Goal: Information Seeking & Learning: Learn about a topic

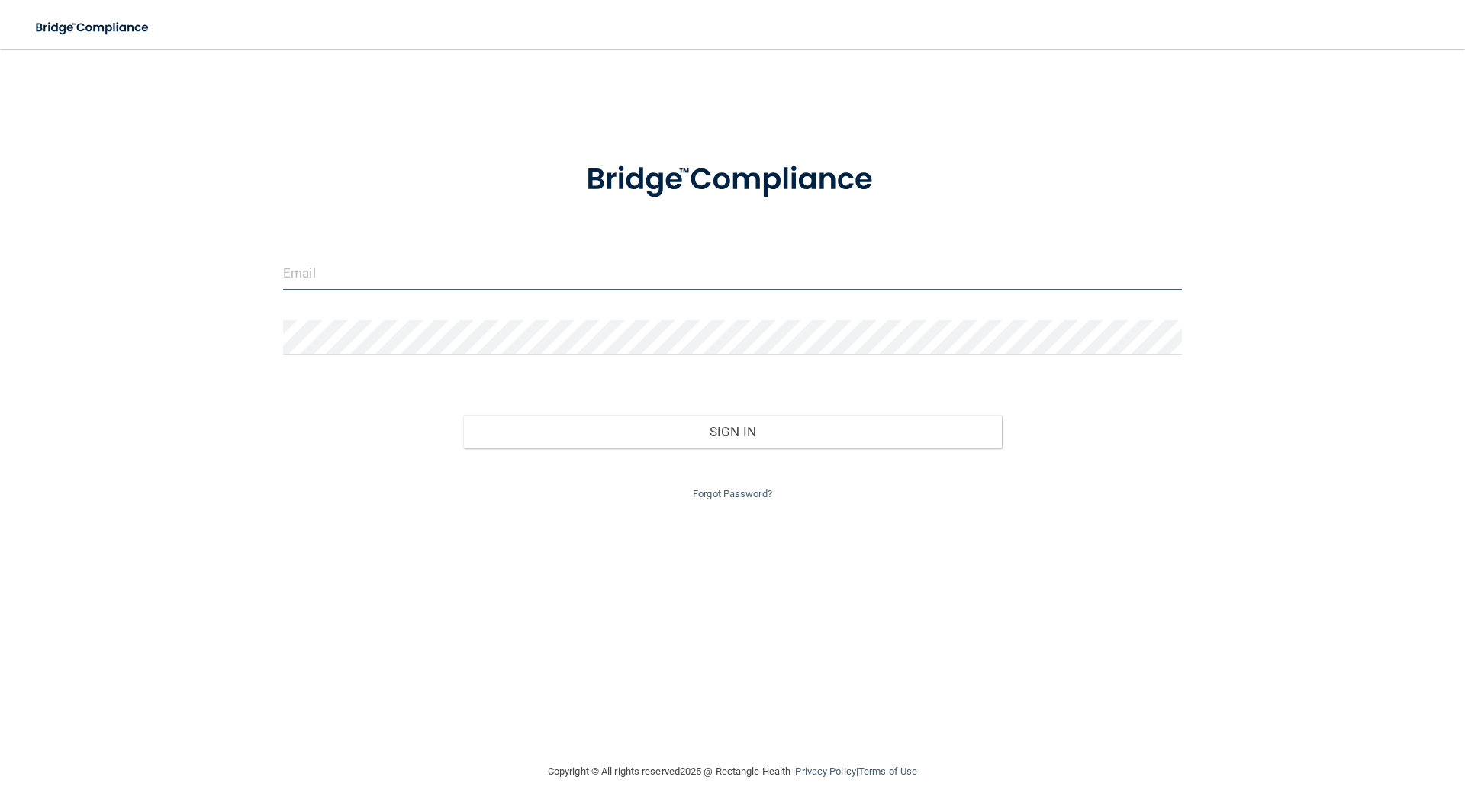
click at [428, 277] on input "email" at bounding box center [732, 273] width 899 height 34
type input "[EMAIL_ADDRESS][DOMAIN_NAME]"
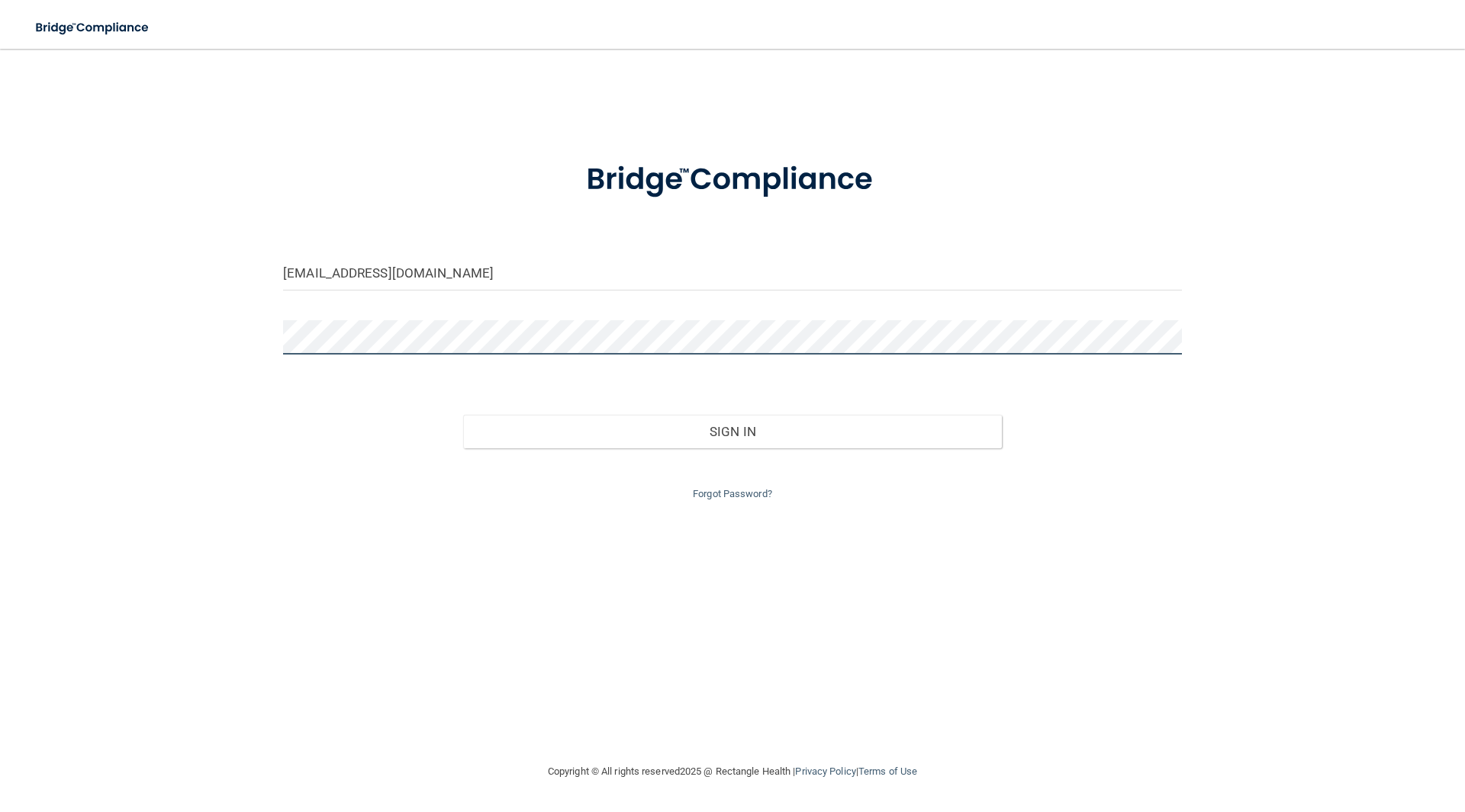
click at [463, 415] on button "Sign In" at bounding box center [732, 431] width 539 height 34
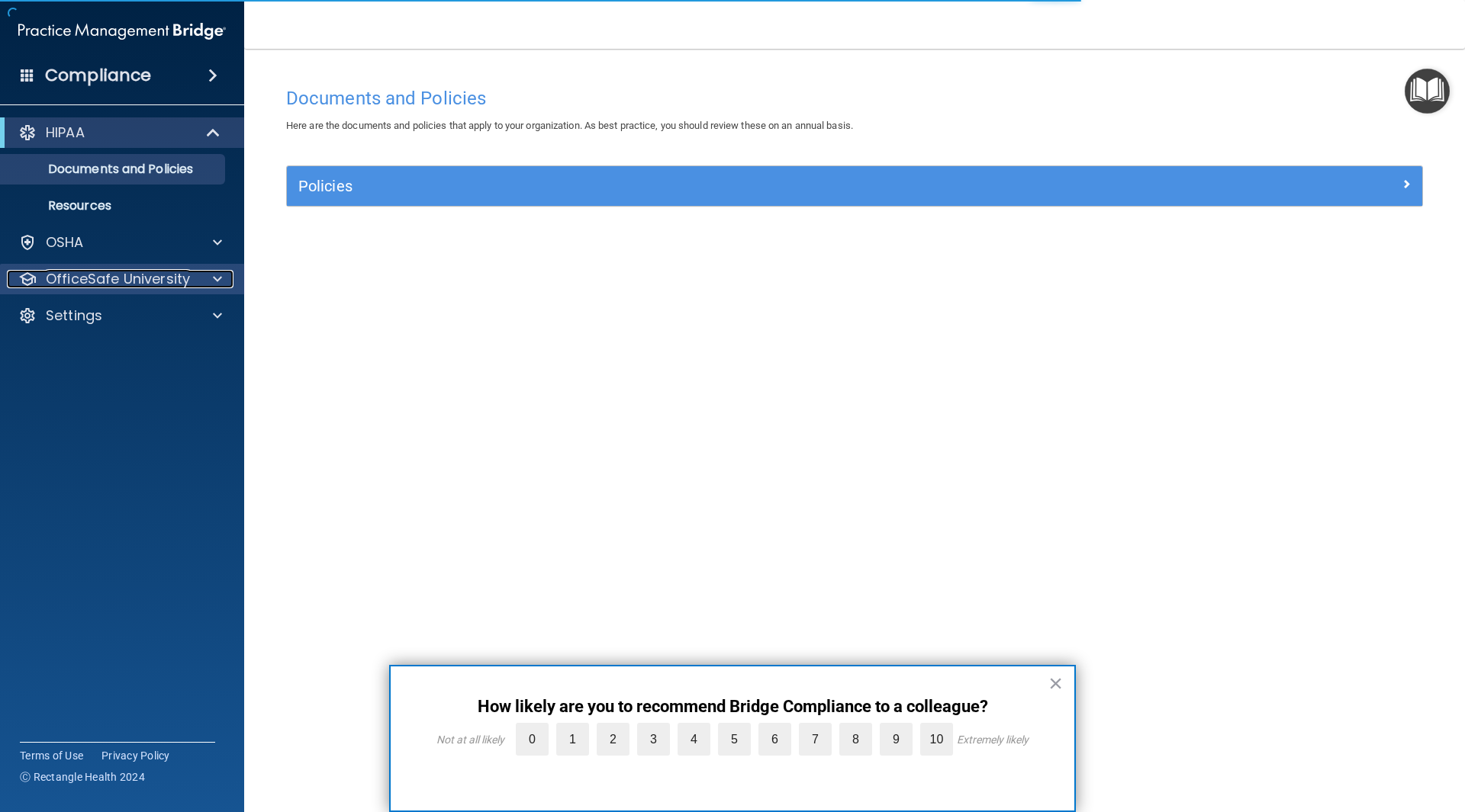
click at [101, 278] on p "OfficeSafe University" at bounding box center [117, 279] width 144 height 18
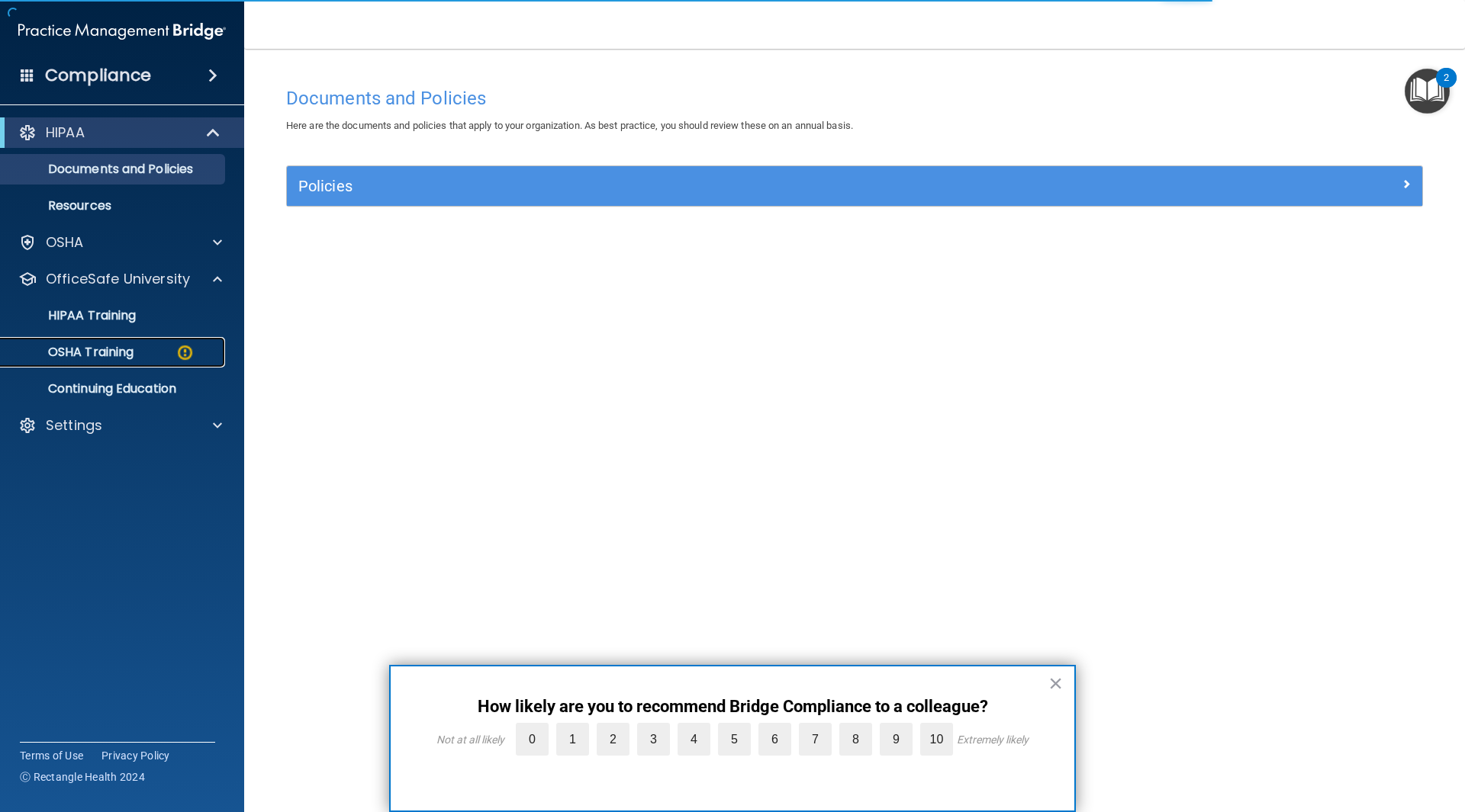
click at [113, 349] on p "OSHA Training" at bounding box center [72, 352] width 123 height 15
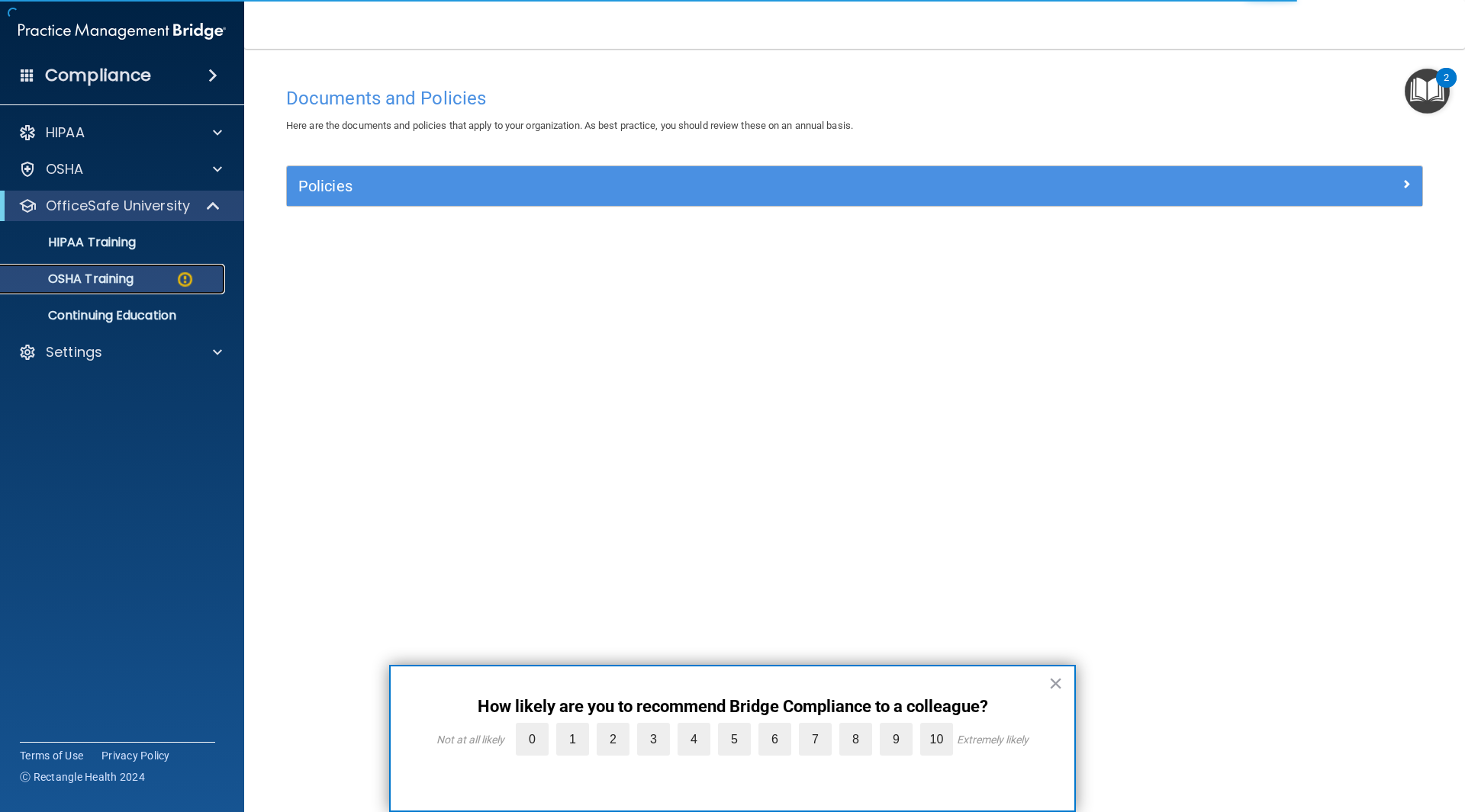
click at [117, 276] on p "OSHA Training" at bounding box center [72, 279] width 123 height 15
click at [122, 278] on p "OSHA Training" at bounding box center [72, 279] width 123 height 15
click at [123, 242] on p "HIPAA Training" at bounding box center [73, 242] width 126 height 15
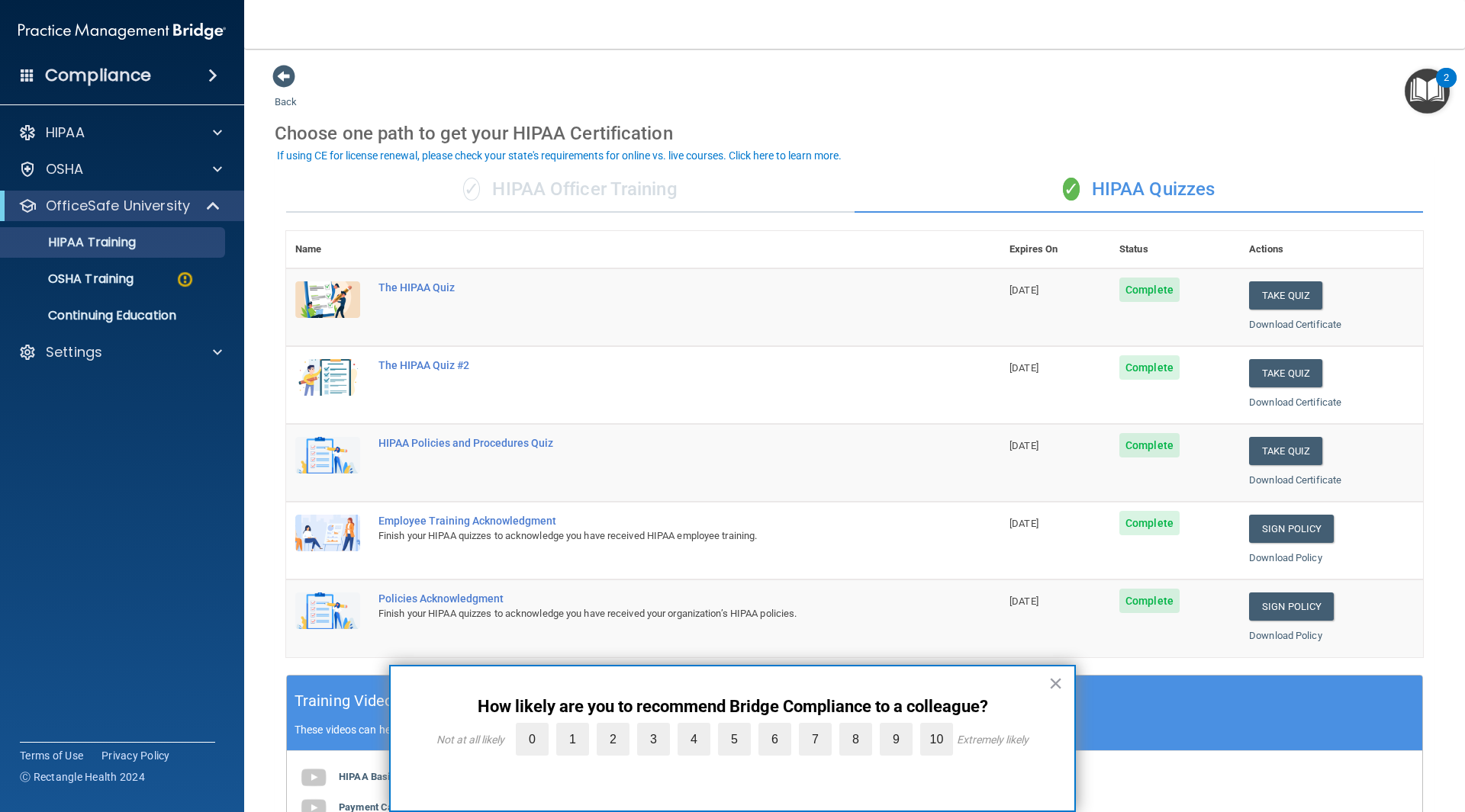
click at [1145, 184] on div "✓ HIPAA Quizzes" at bounding box center [1138, 190] width 568 height 45
click at [128, 271] on p "OSHA Training" at bounding box center [72, 279] width 123 height 15
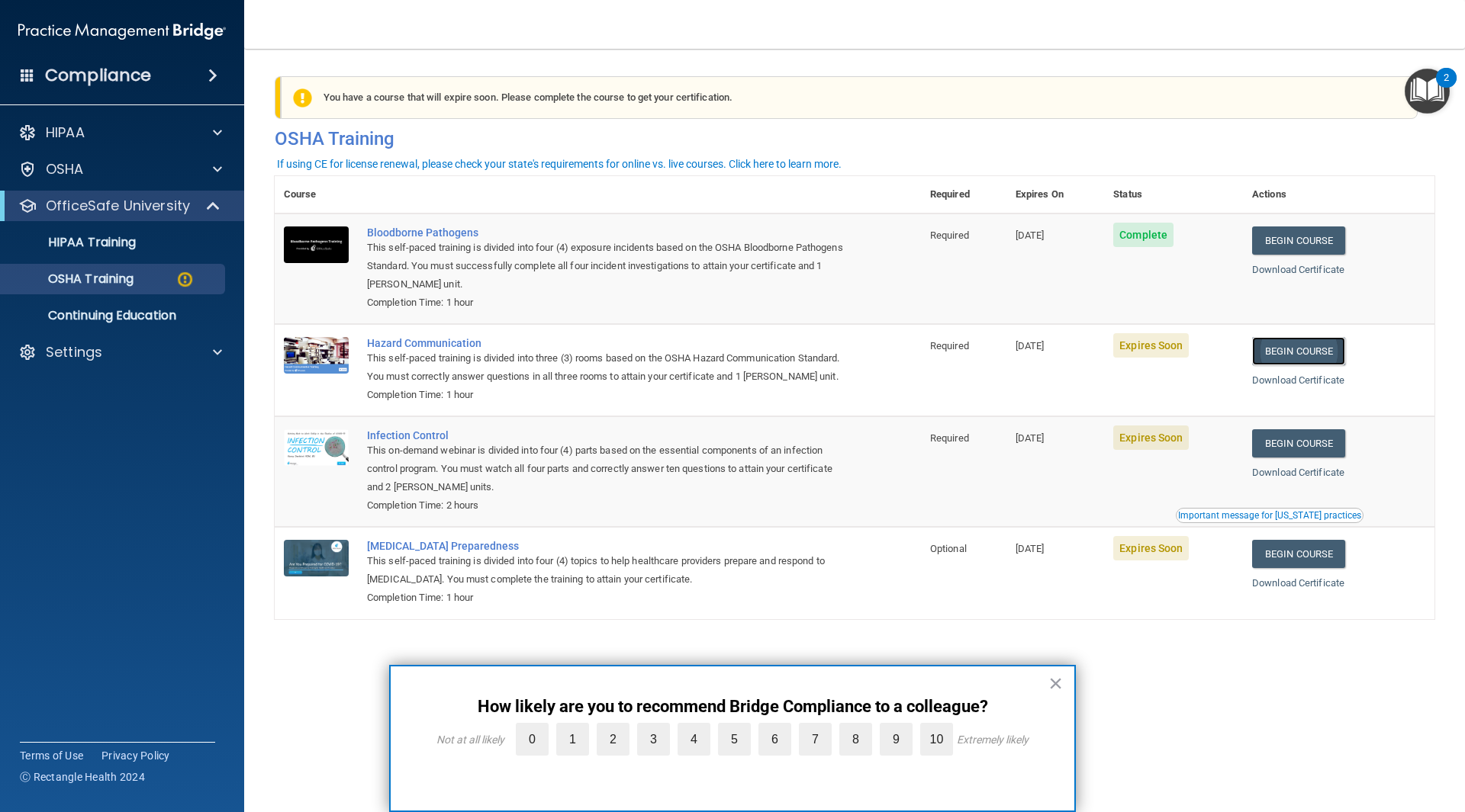
click at [1335, 347] on link "Begin Course" at bounding box center [1298, 350] width 93 height 28
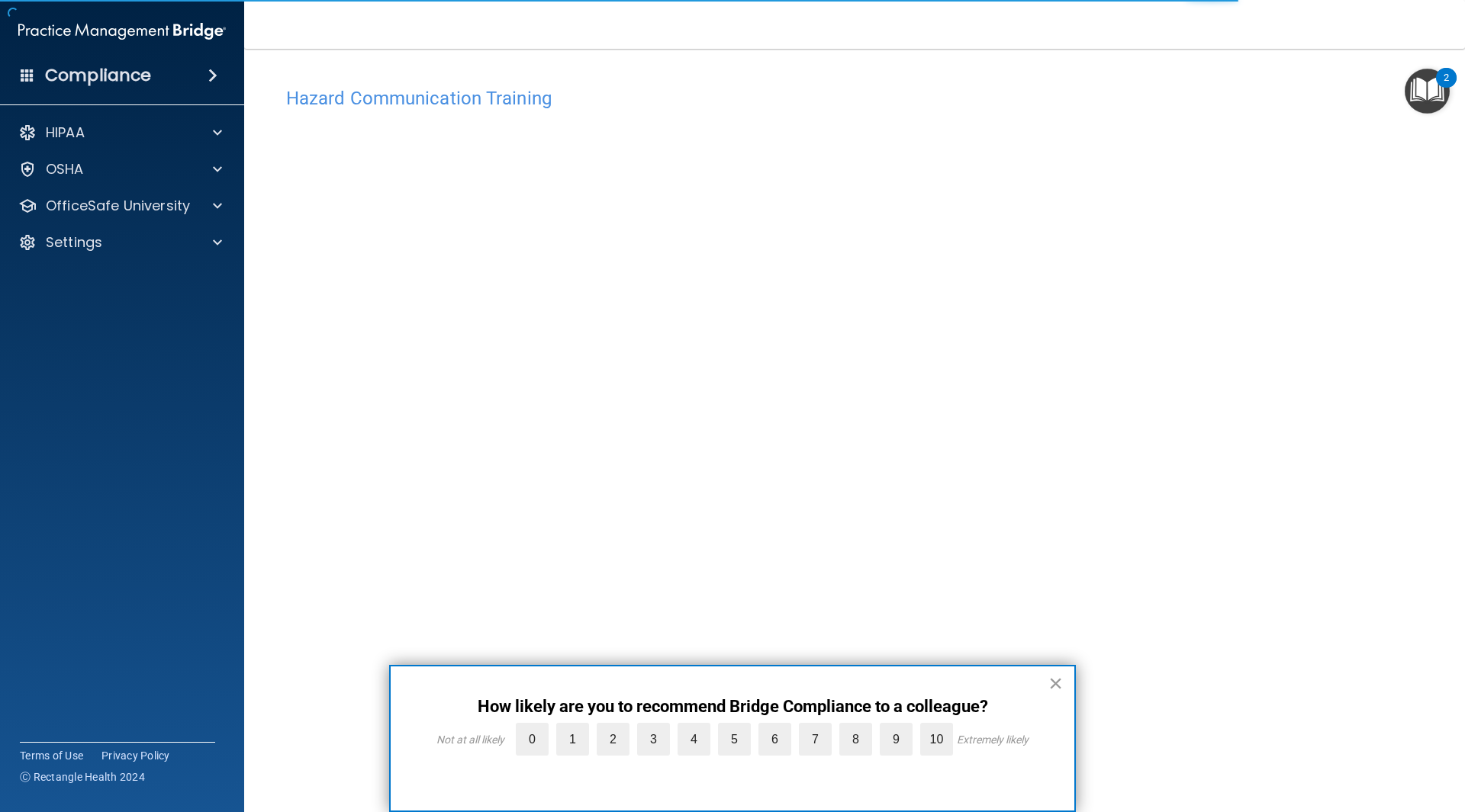
click at [1056, 683] on button "×" at bounding box center [1056, 683] width 15 height 24
